Goal: Navigation & Orientation: Find specific page/section

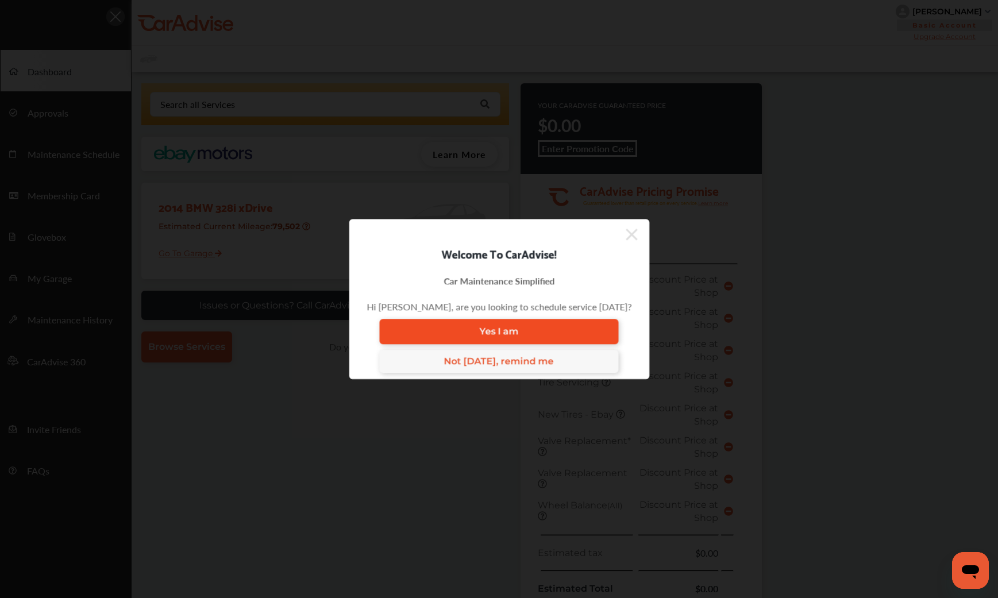
click at [527, 329] on link "Yes I am" at bounding box center [499, 331] width 240 height 25
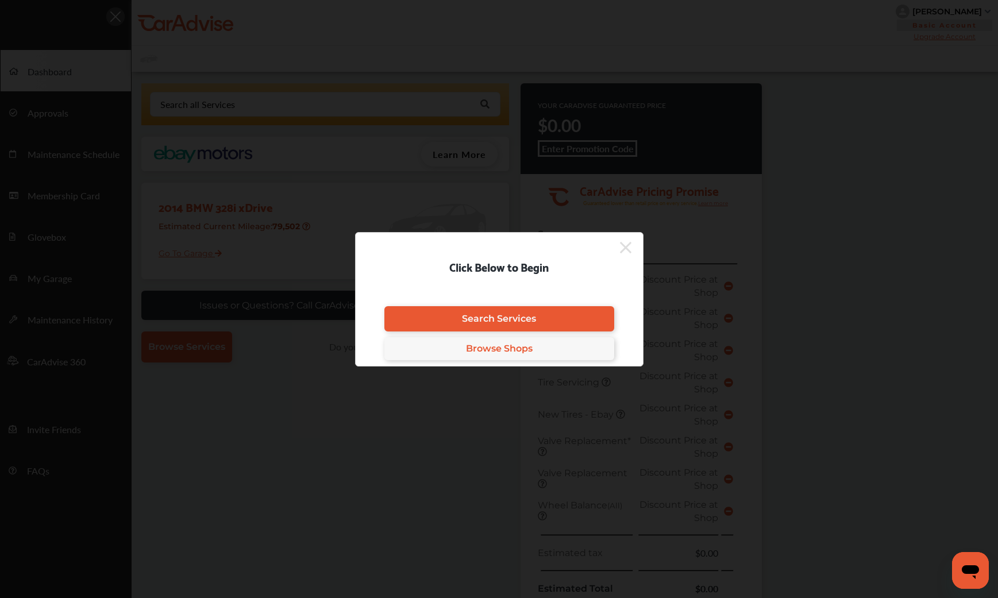
click at [627, 246] on icon at bounding box center [625, 247] width 11 height 11
